Goal: Task Accomplishment & Management: Use online tool/utility

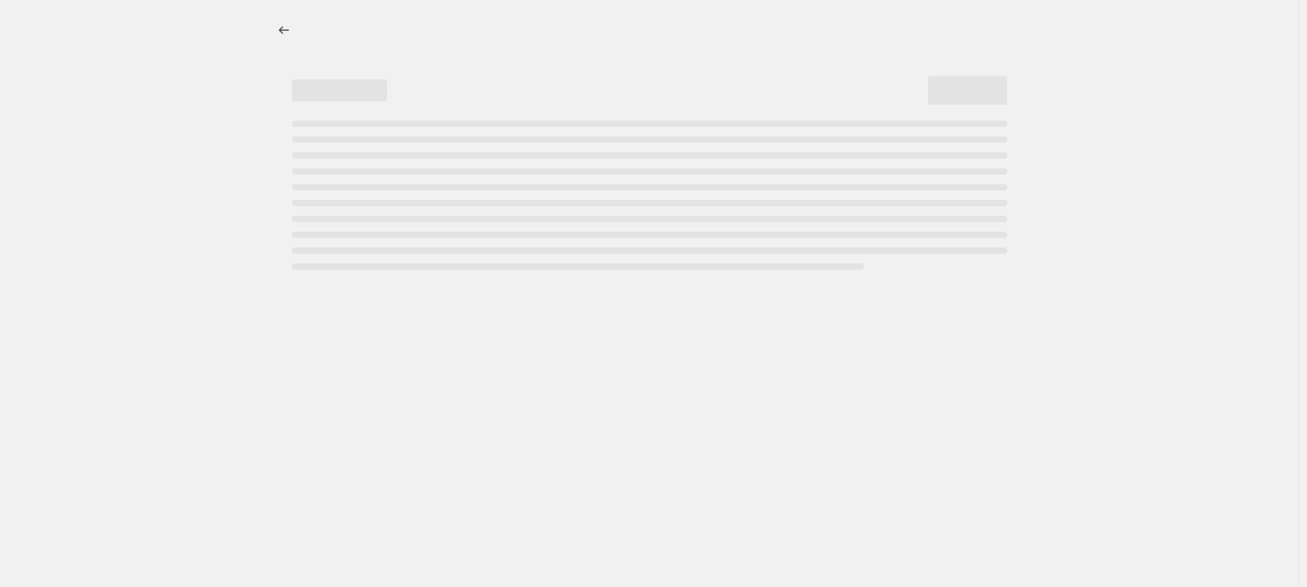
select select "remove"
select select "tag"
select select "title"
select select "not_equal"
select select "title"
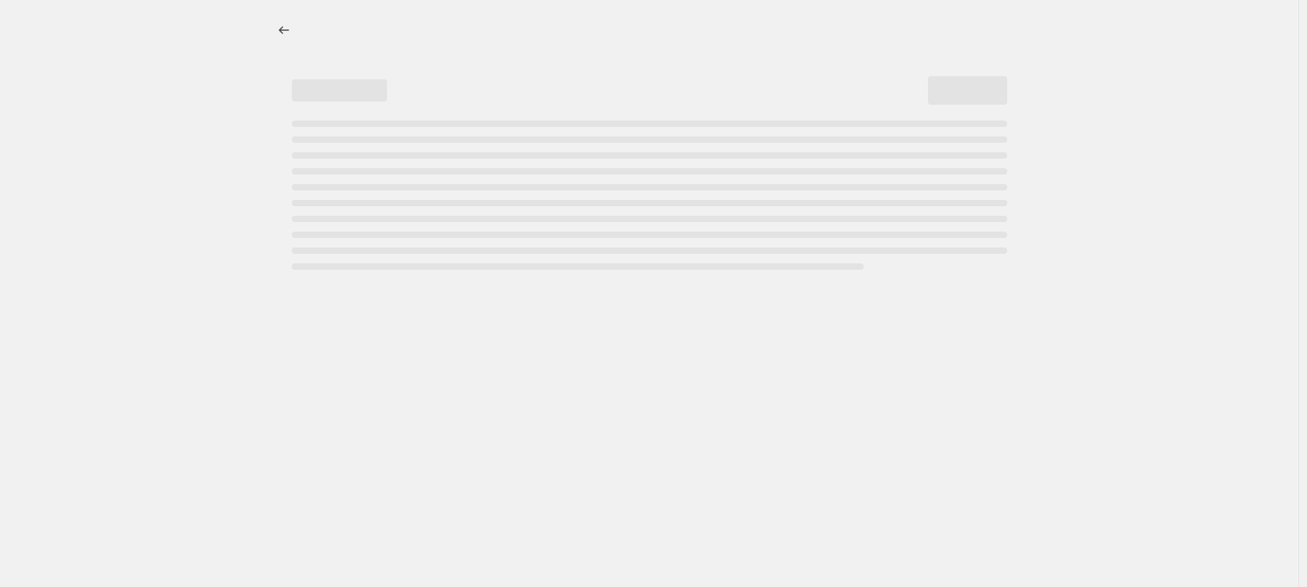
select select "not_equal"
select select "title"
select select "not_equal"
select select "title"
select select "not_equal"
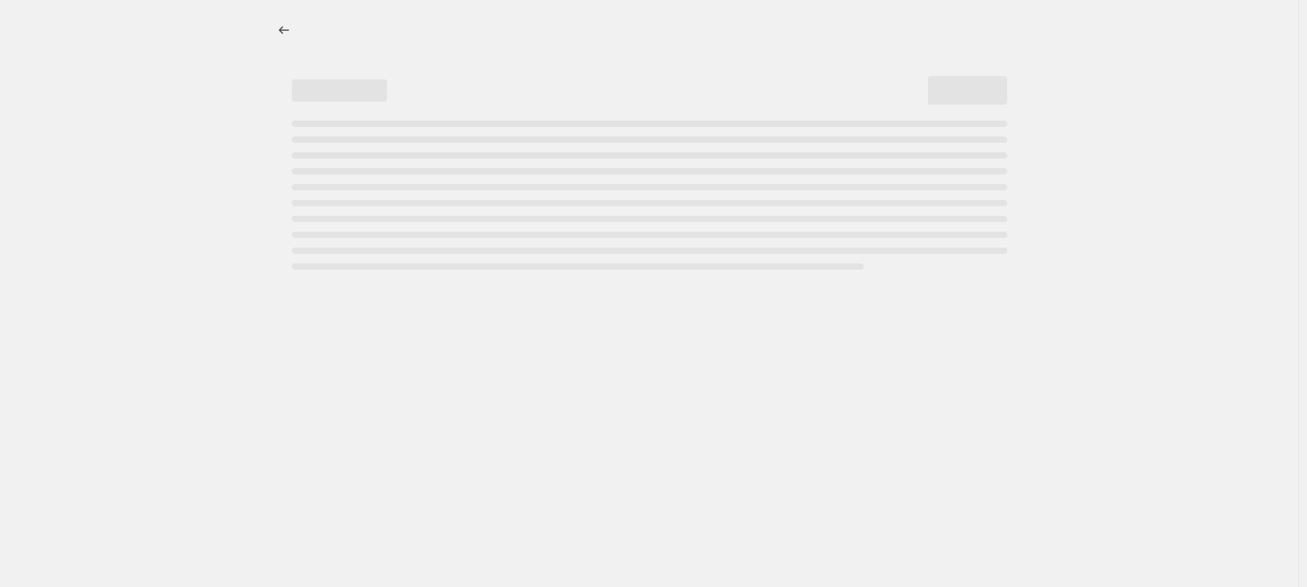
select select "title"
select select "not_equal"
